Goal: Browse casually: Explore the website without a specific task or goal

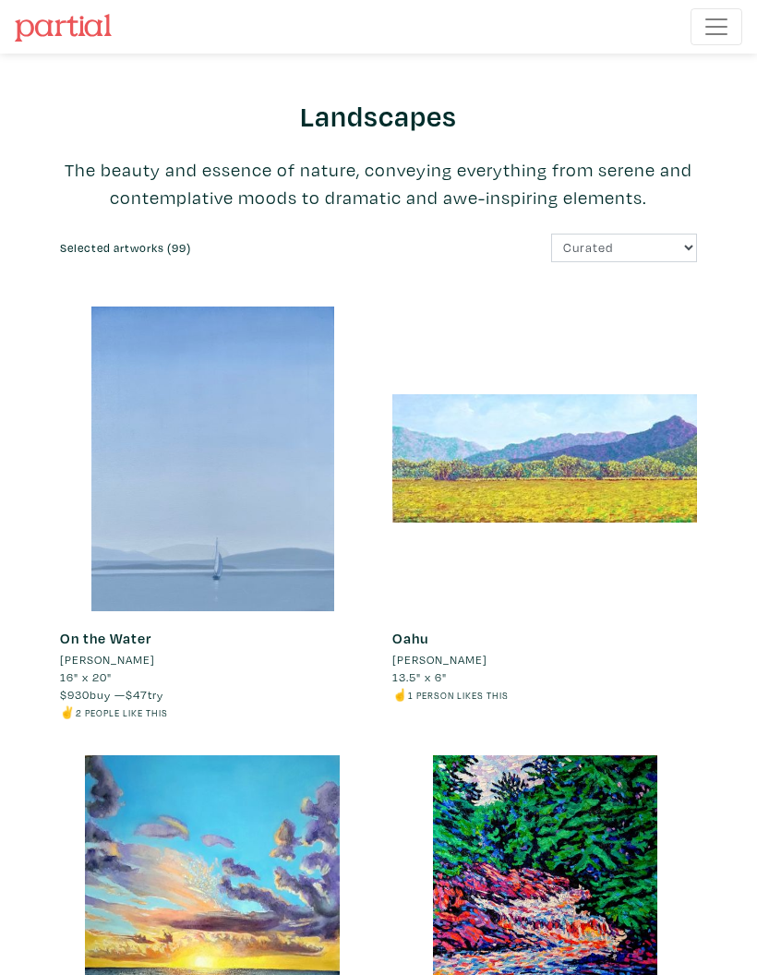
click at [64, 33] on img at bounding box center [63, 28] width 97 height 28
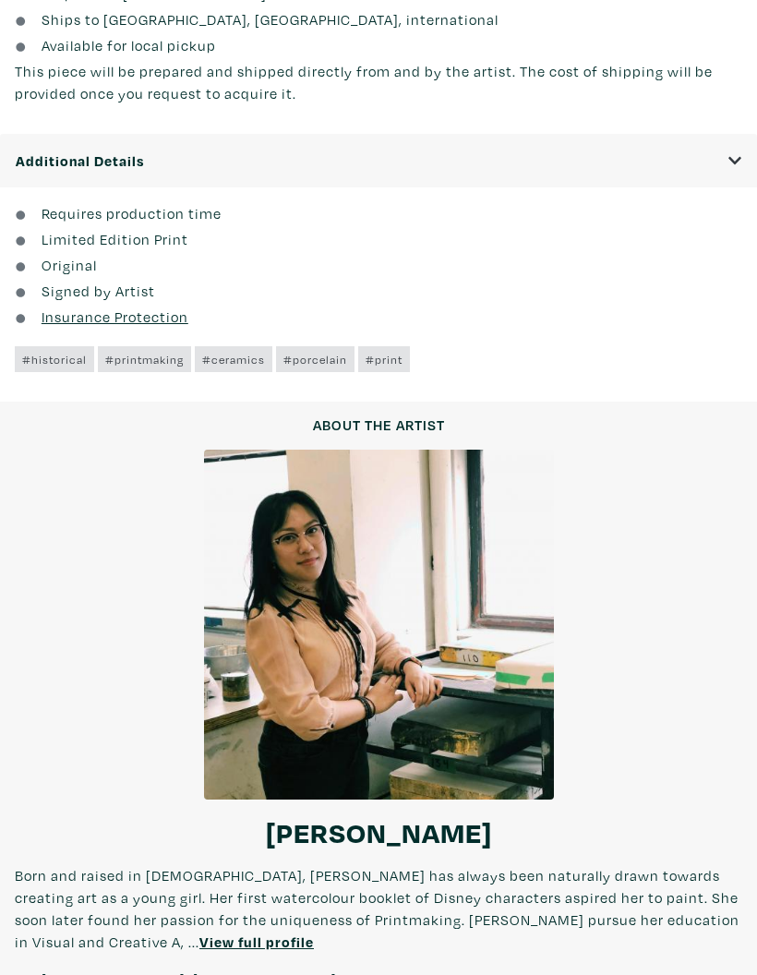
scroll to position [1812, 0]
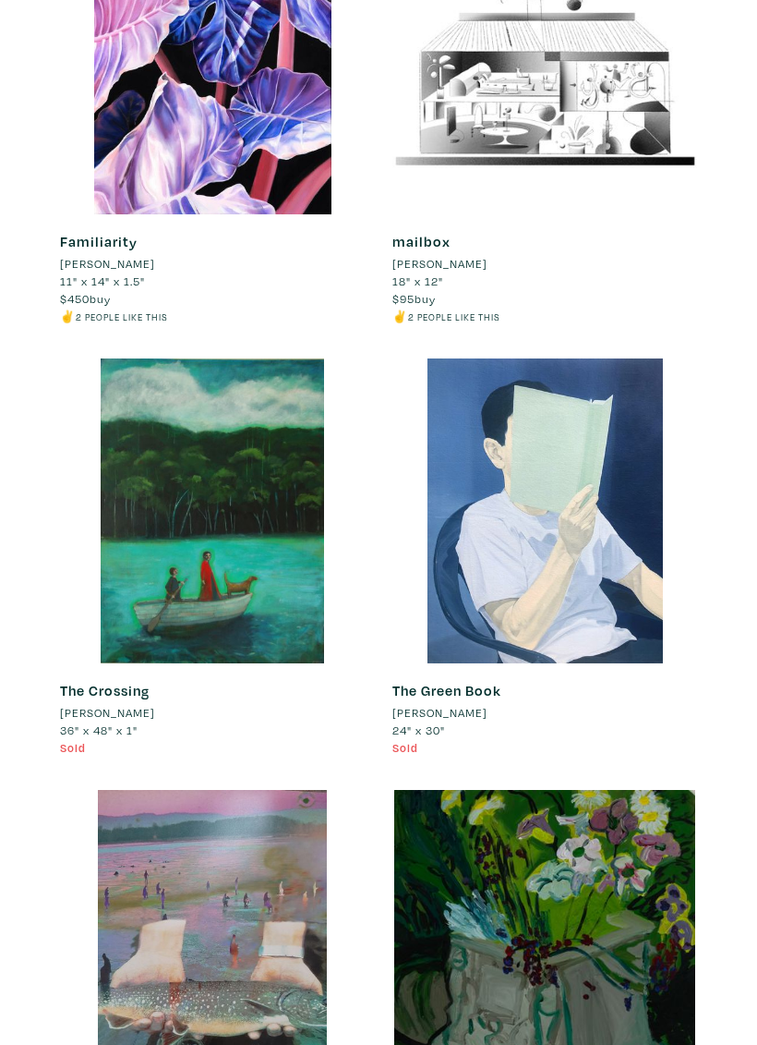
scroll to position [13030, 0]
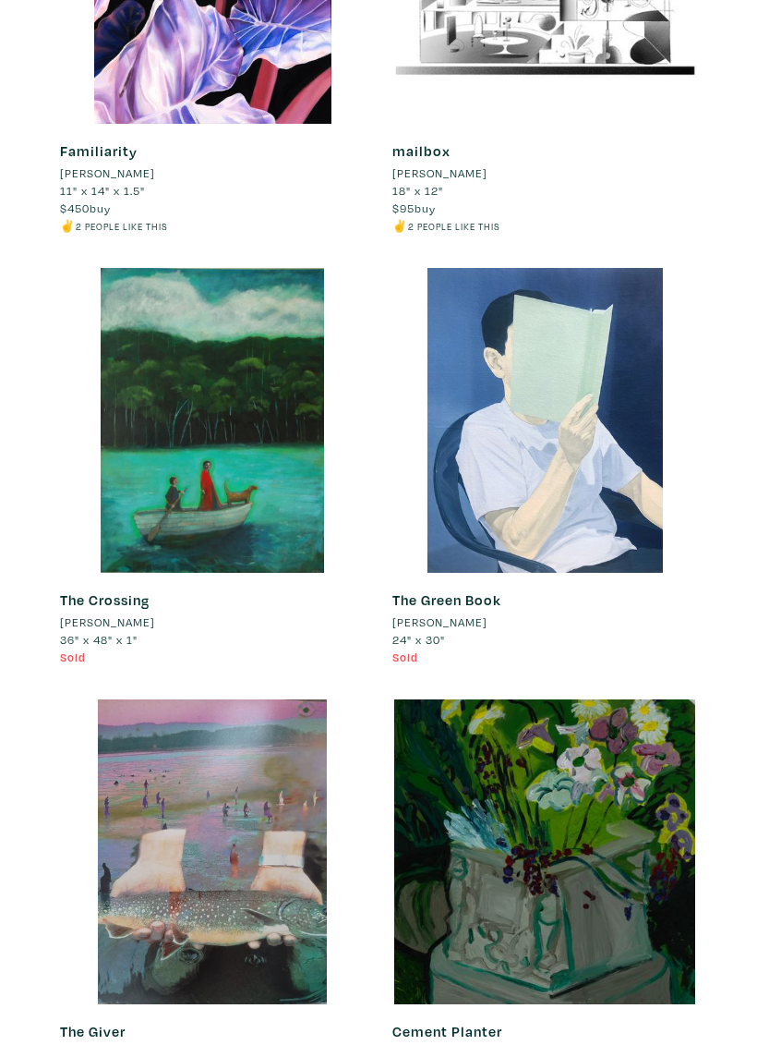
click at [120, 590] on link "The Crossing" at bounding box center [105, 599] width 90 height 18
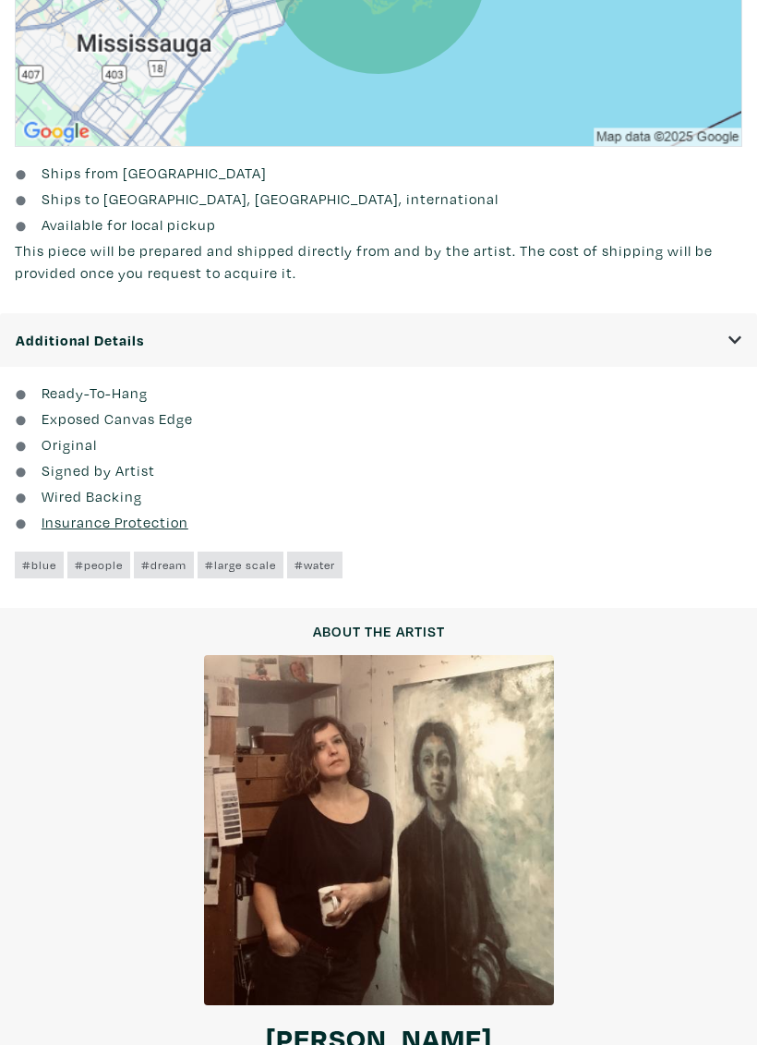
scroll to position [1612, 0]
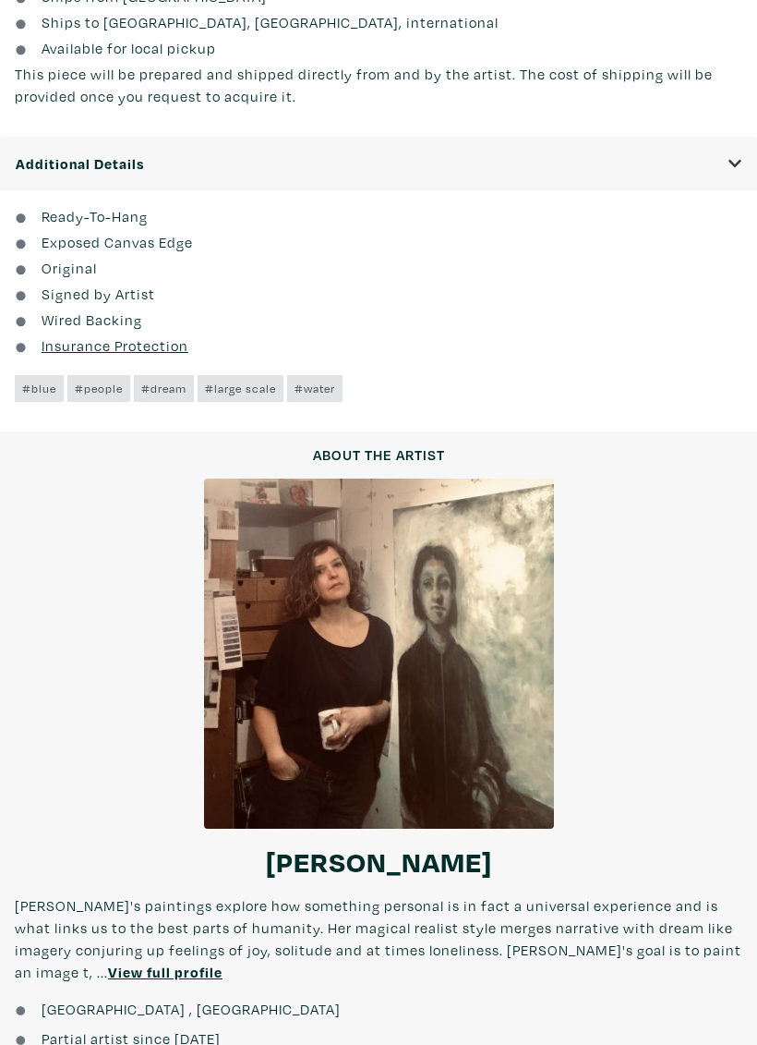
click at [411, 462] on h6 "About the artist" at bounding box center [379, 456] width 350 height 18
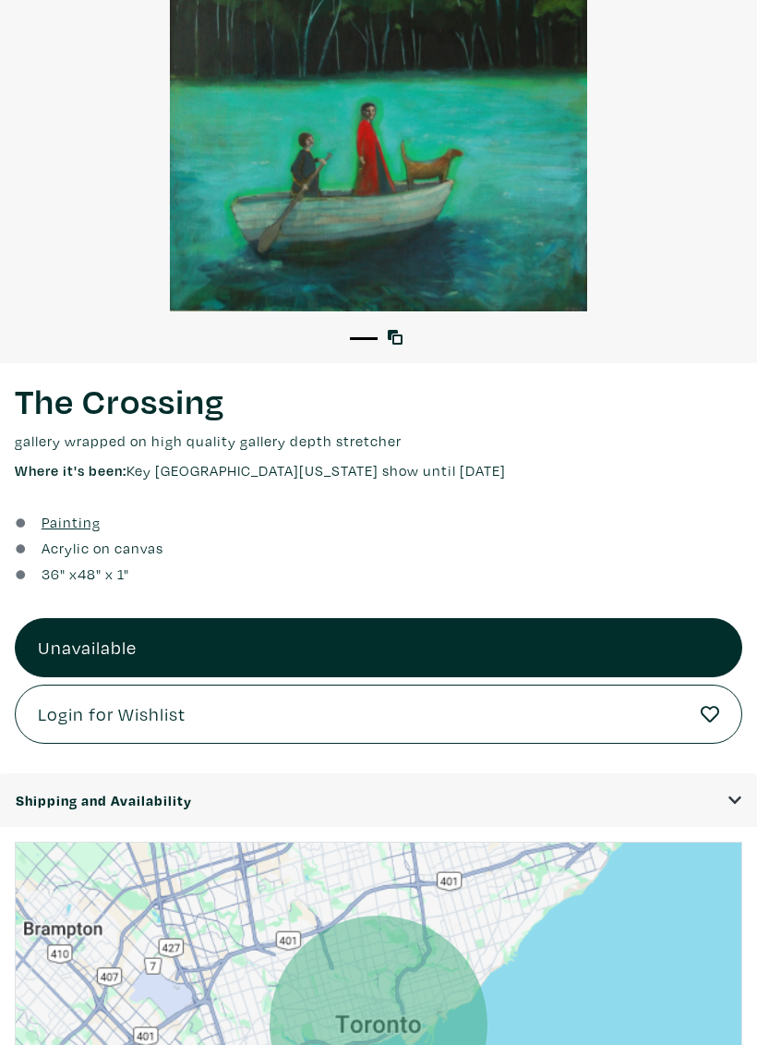
scroll to position [0, 0]
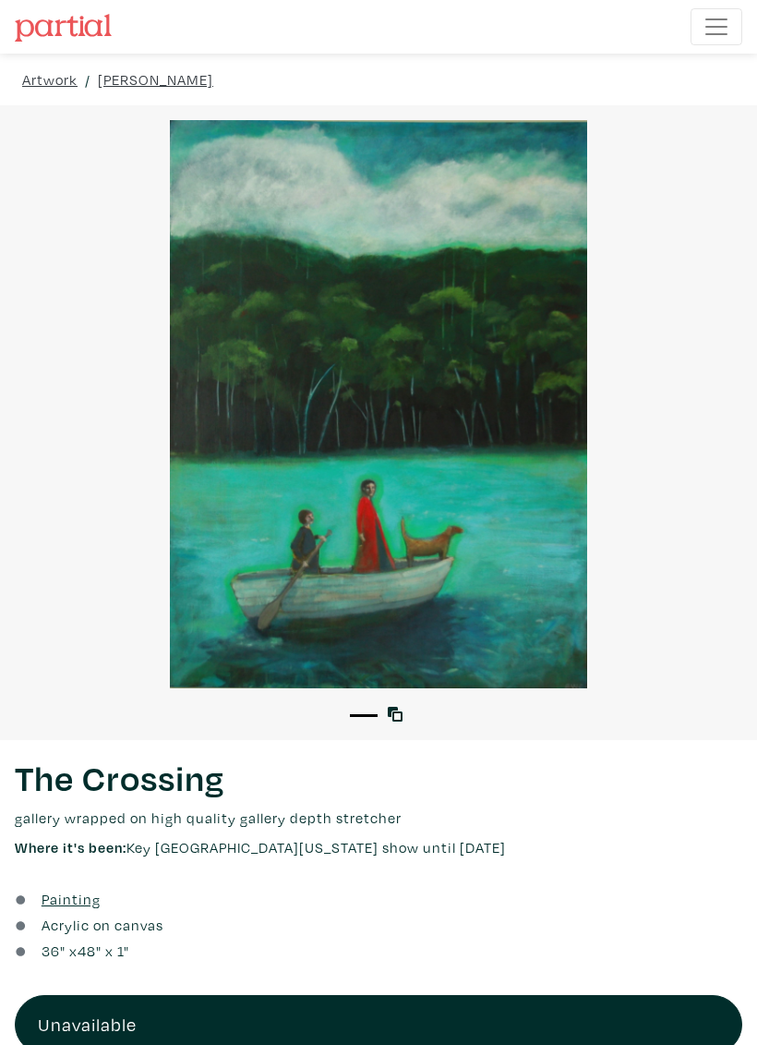
click at [45, 32] on img at bounding box center [63, 28] width 97 height 28
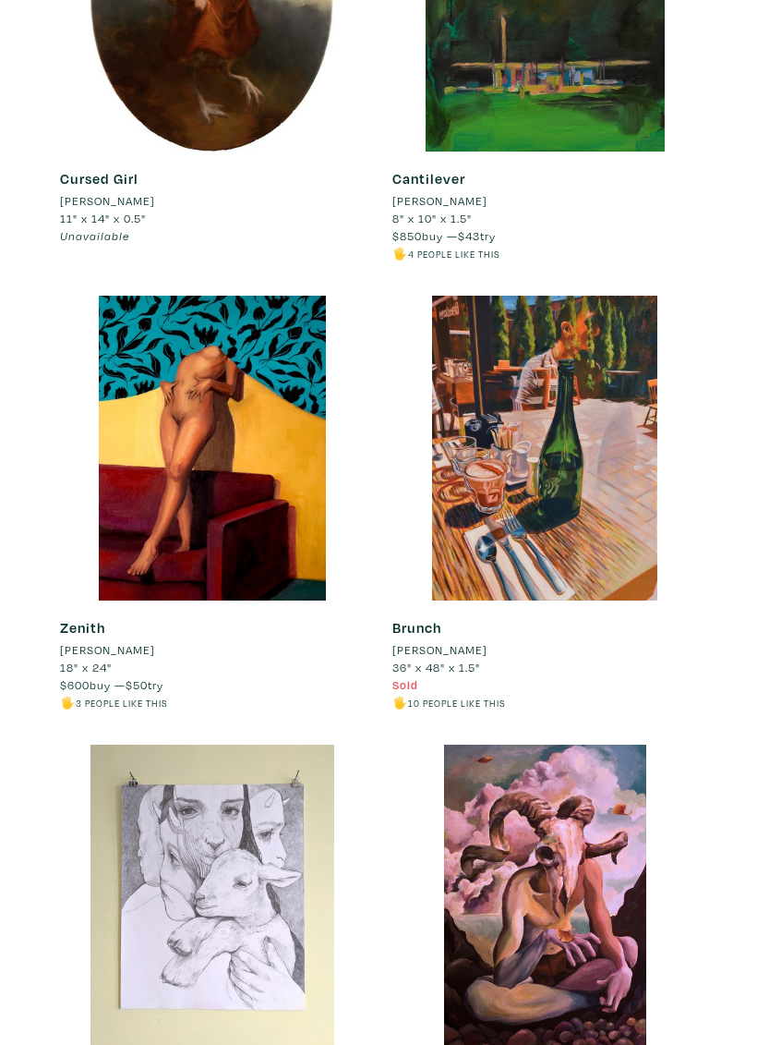
scroll to position [5371, 0]
click at [194, 378] on div at bounding box center [212, 448] width 305 height 305
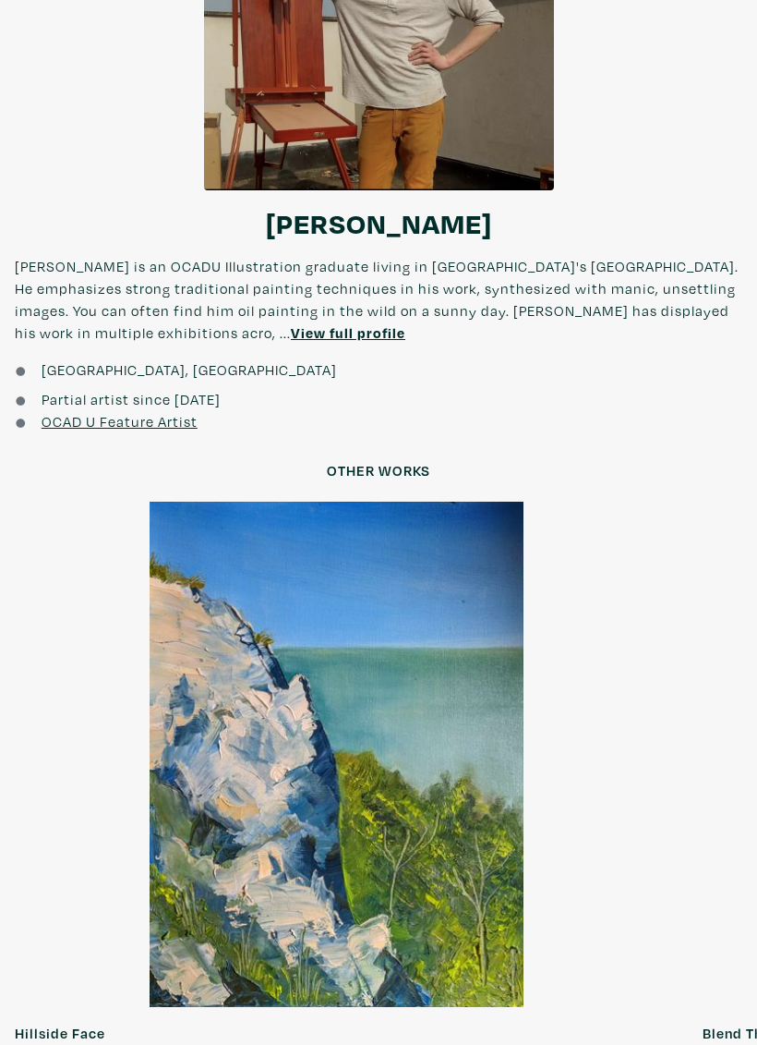
scroll to position [2325, 0]
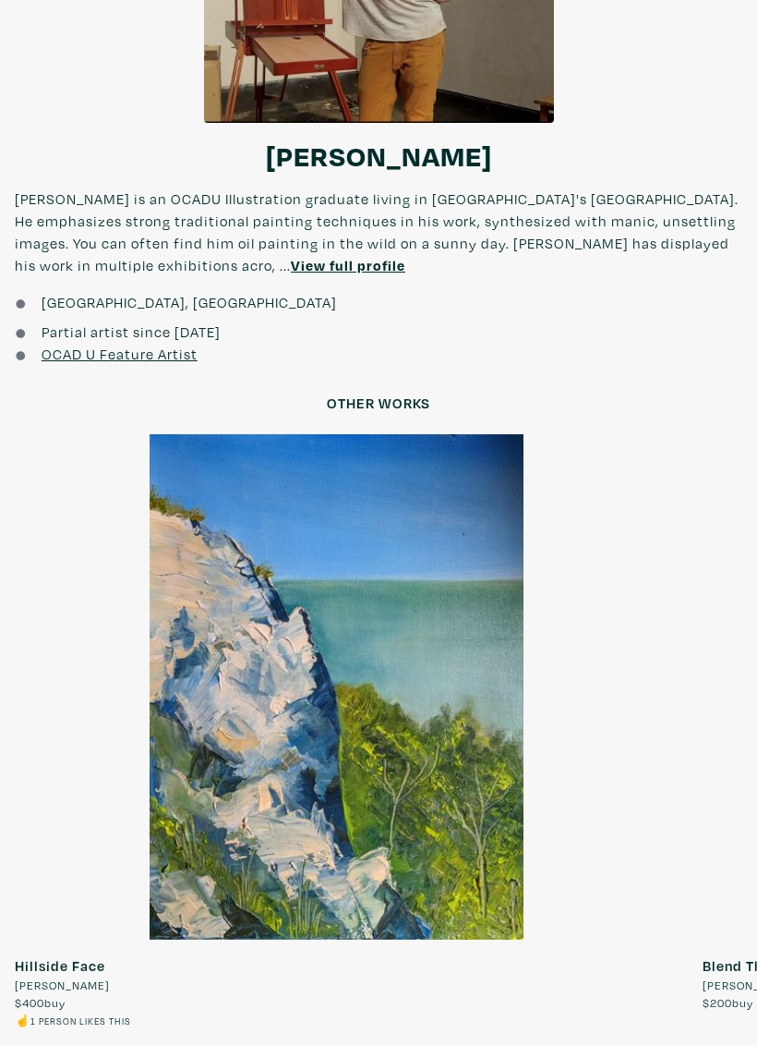
click at [291, 263] on u "View full profile" at bounding box center [348, 266] width 115 height 18
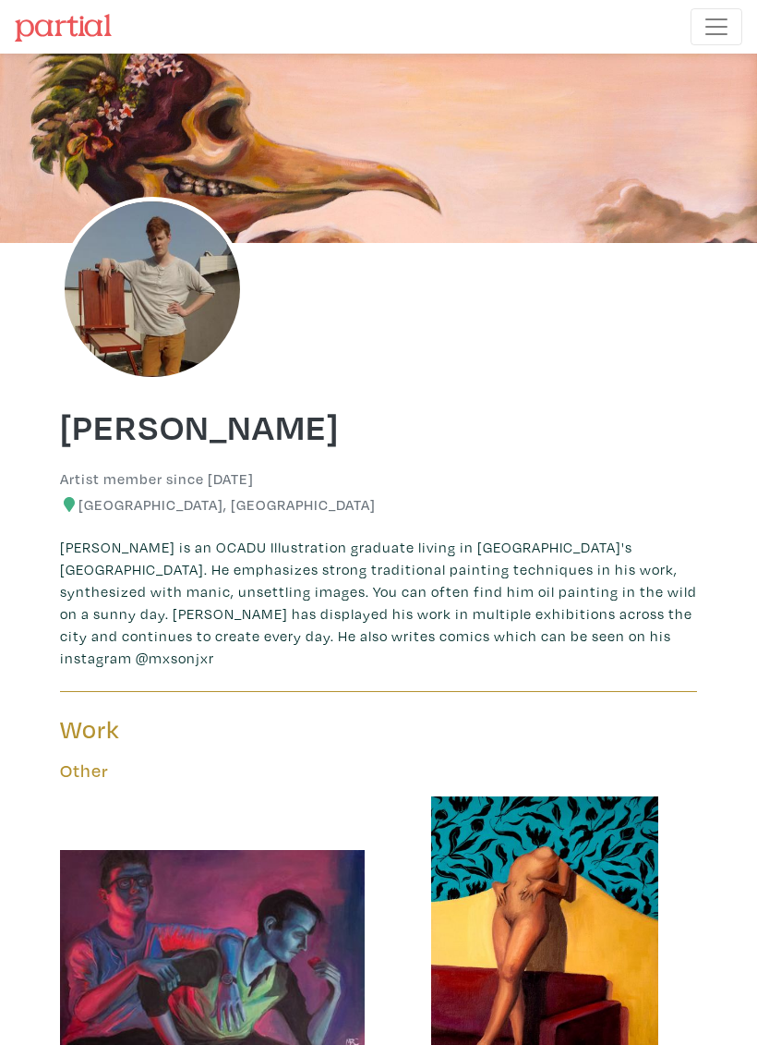
click at [55, 27] on img at bounding box center [63, 28] width 97 height 28
